Goal: Information Seeking & Learning: Learn about a topic

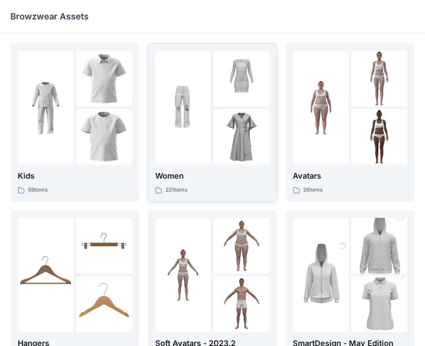
click at [227, 184] on div "Women 221 items" at bounding box center [212, 182] width 114 height 25
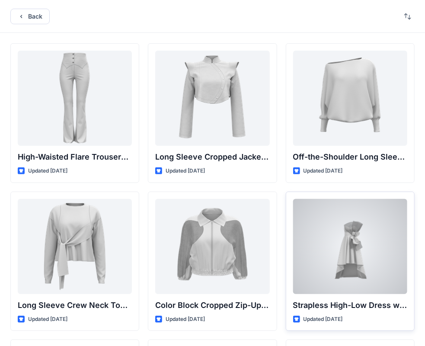
click at [362, 253] on div at bounding box center [350, 246] width 114 height 95
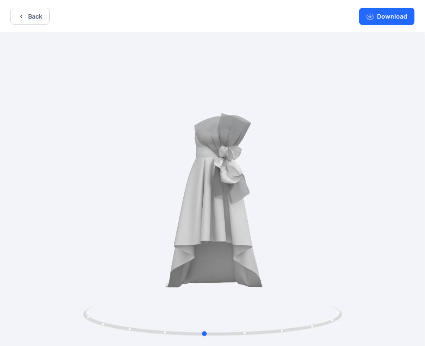
drag, startPoint x: 297, startPoint y: 246, endPoint x: 289, endPoint y: 253, distance: 10.7
click at [289, 253] on div at bounding box center [212, 190] width 425 height 314
click at [27, 22] on button "Back" at bounding box center [29, 16] width 39 height 17
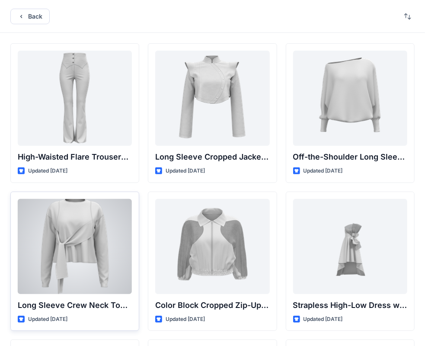
click at [81, 259] on div at bounding box center [75, 246] width 114 height 95
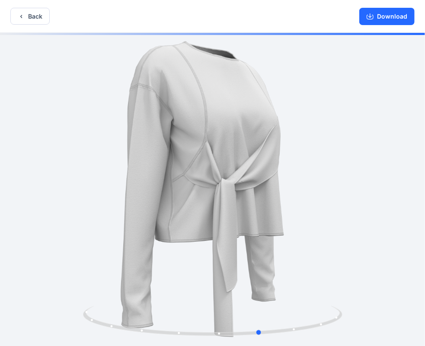
drag, startPoint x: 180, startPoint y: 217, endPoint x: 228, endPoint y: 219, distance: 48.0
click at [228, 219] on div at bounding box center [212, 190] width 425 height 314
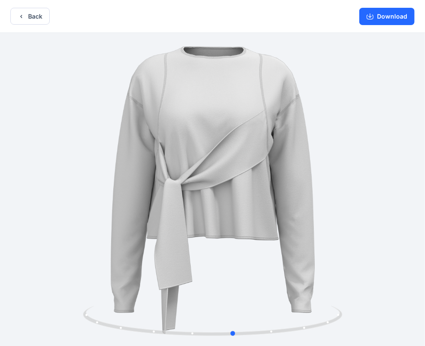
drag, startPoint x: 254, startPoint y: 206, endPoint x: 227, endPoint y: 208, distance: 26.9
click at [227, 208] on div at bounding box center [212, 190] width 425 height 314
click at [21, 17] on icon "button" at bounding box center [21, 16] width 2 height 3
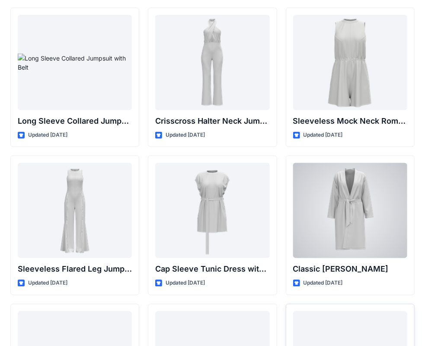
scroll to position [1934, 0]
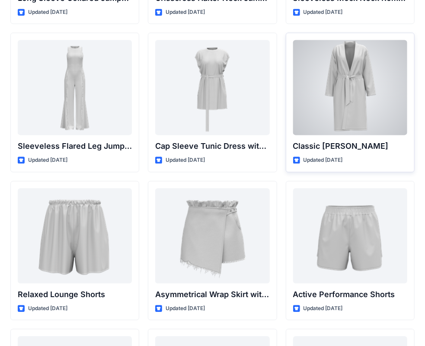
click at [349, 86] on div at bounding box center [350, 87] width 114 height 95
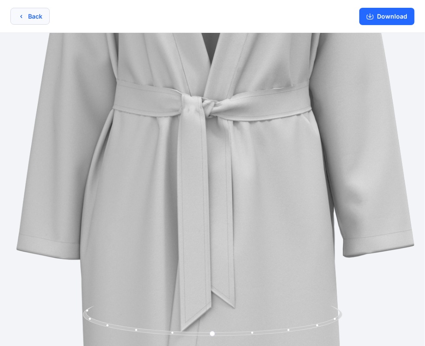
click at [28, 13] on button "Back" at bounding box center [29, 16] width 39 height 17
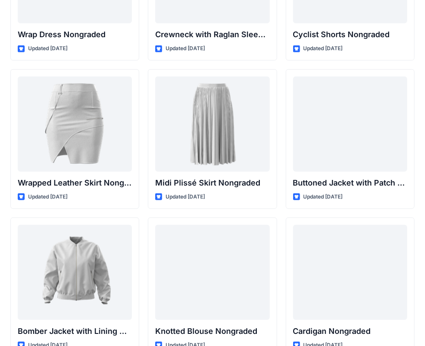
scroll to position [7830, 0]
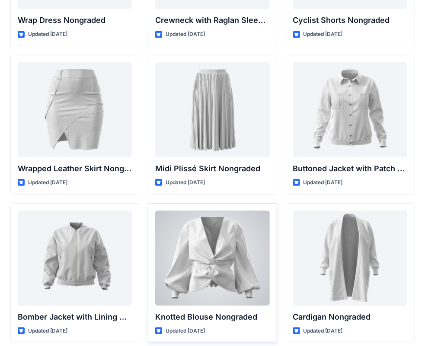
click at [215, 241] on div at bounding box center [212, 257] width 114 height 95
